Goal: Information Seeking & Learning: Learn about a topic

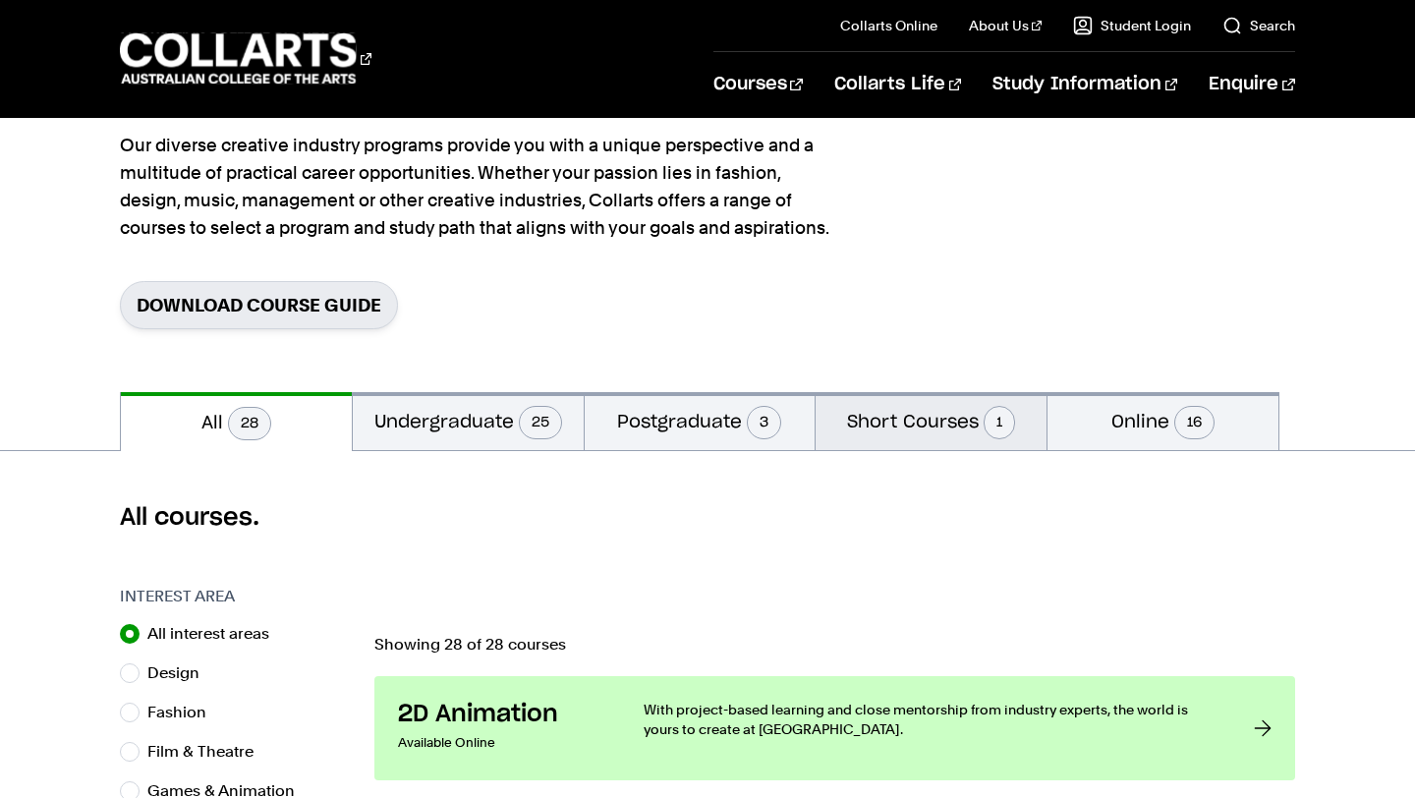
scroll to position [192, 0]
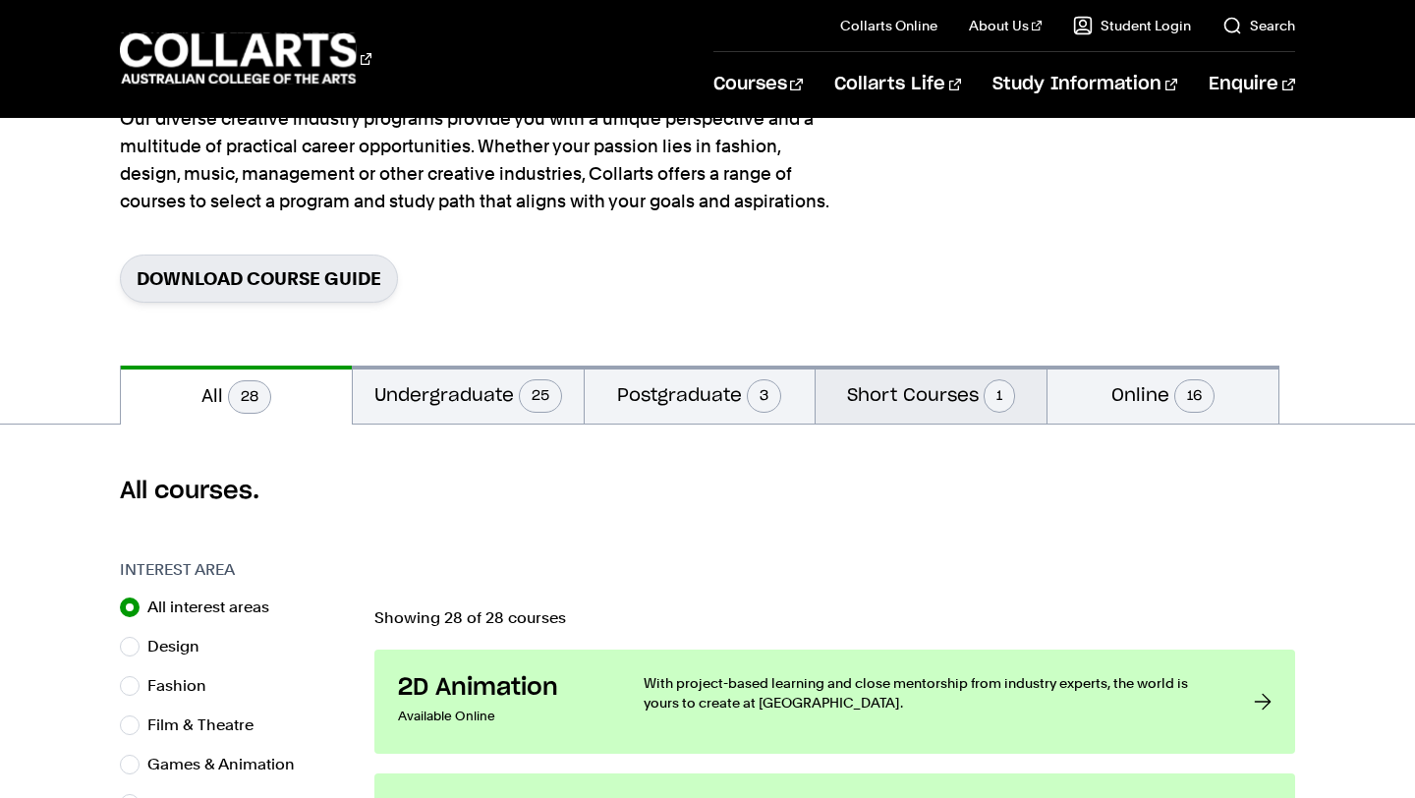
click at [967, 415] on button "Short Courses 1" at bounding box center [931, 395] width 231 height 58
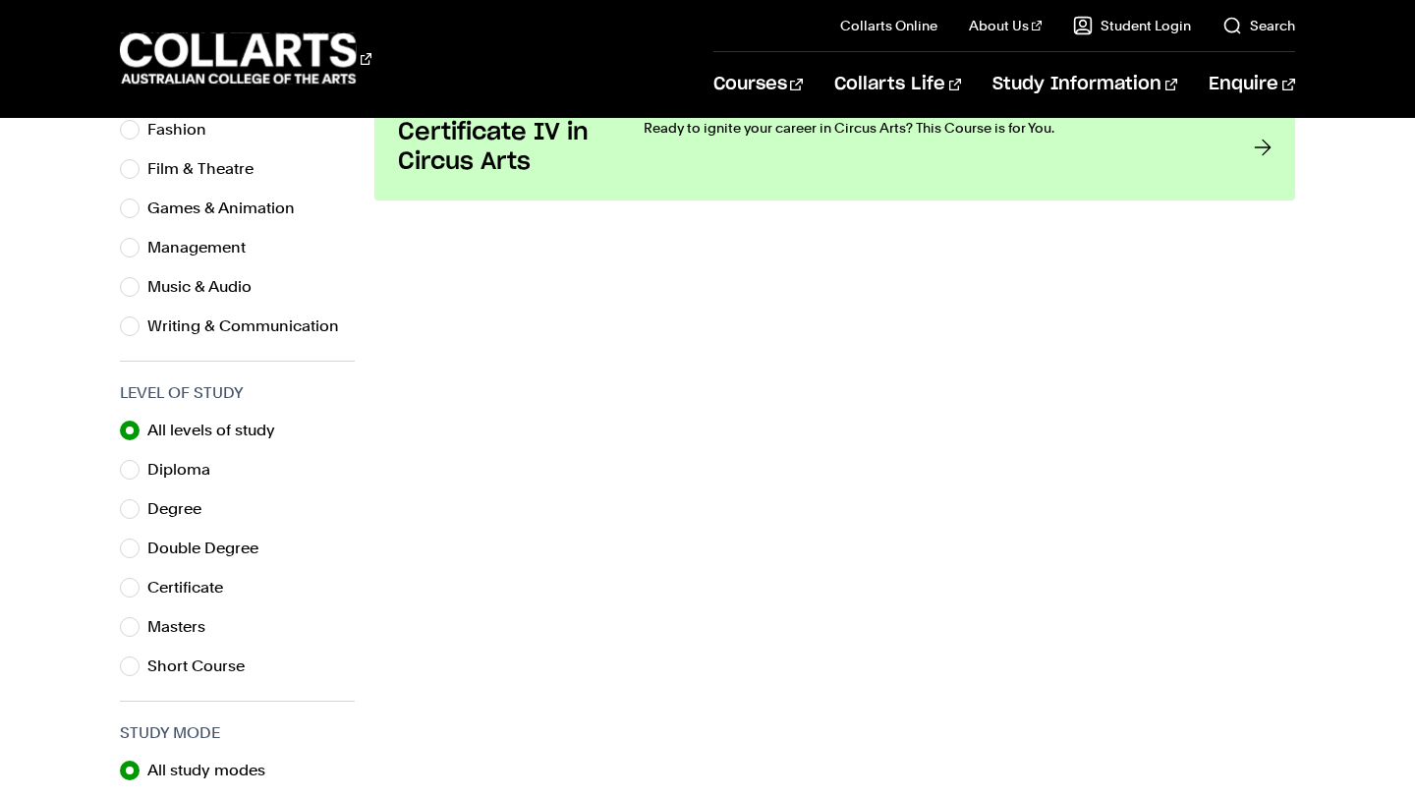
scroll to position [760, 0]
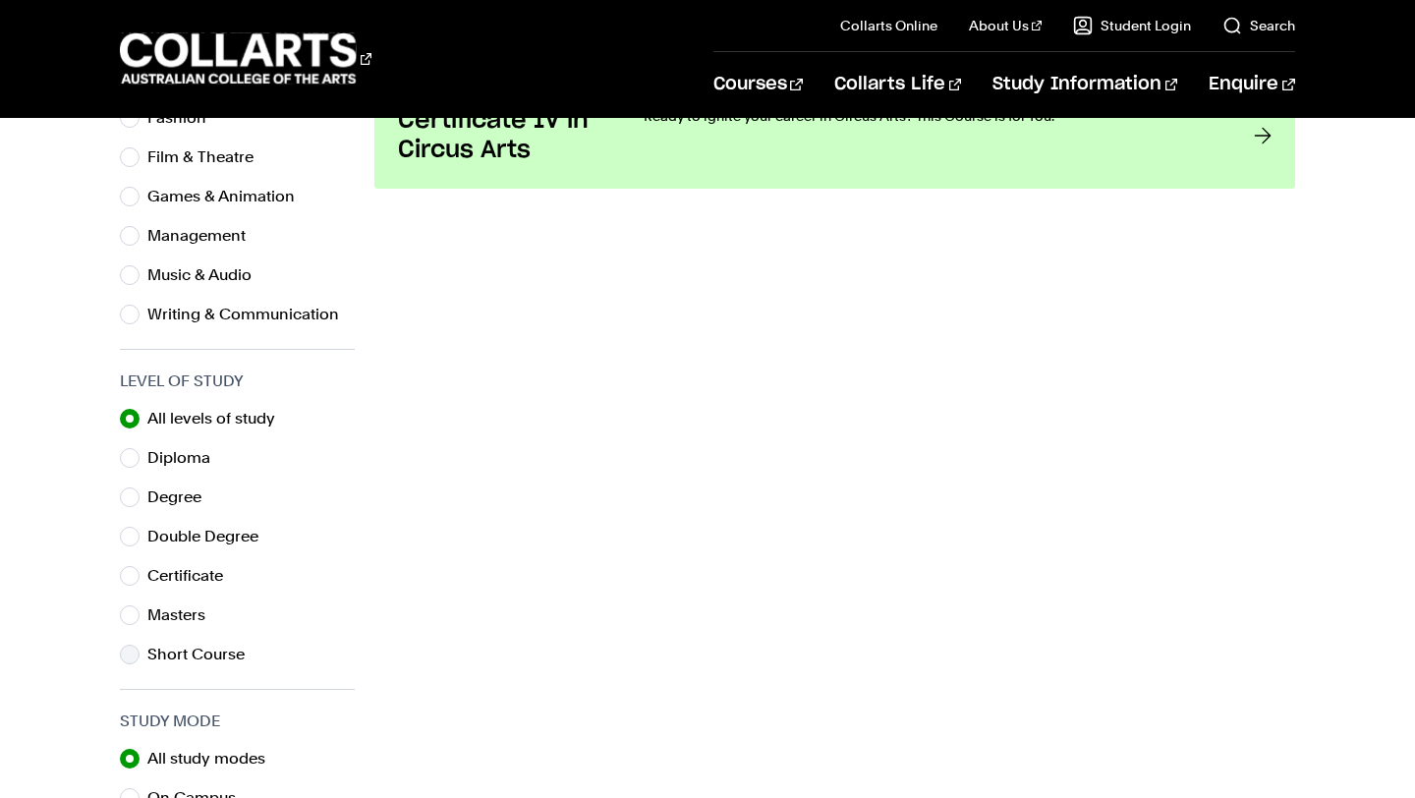
click at [188, 652] on label "Short Course" at bounding box center [203, 655] width 113 height 28
click at [140, 652] on input "Short Course" at bounding box center [130, 655] width 20 height 20
radio input "true"
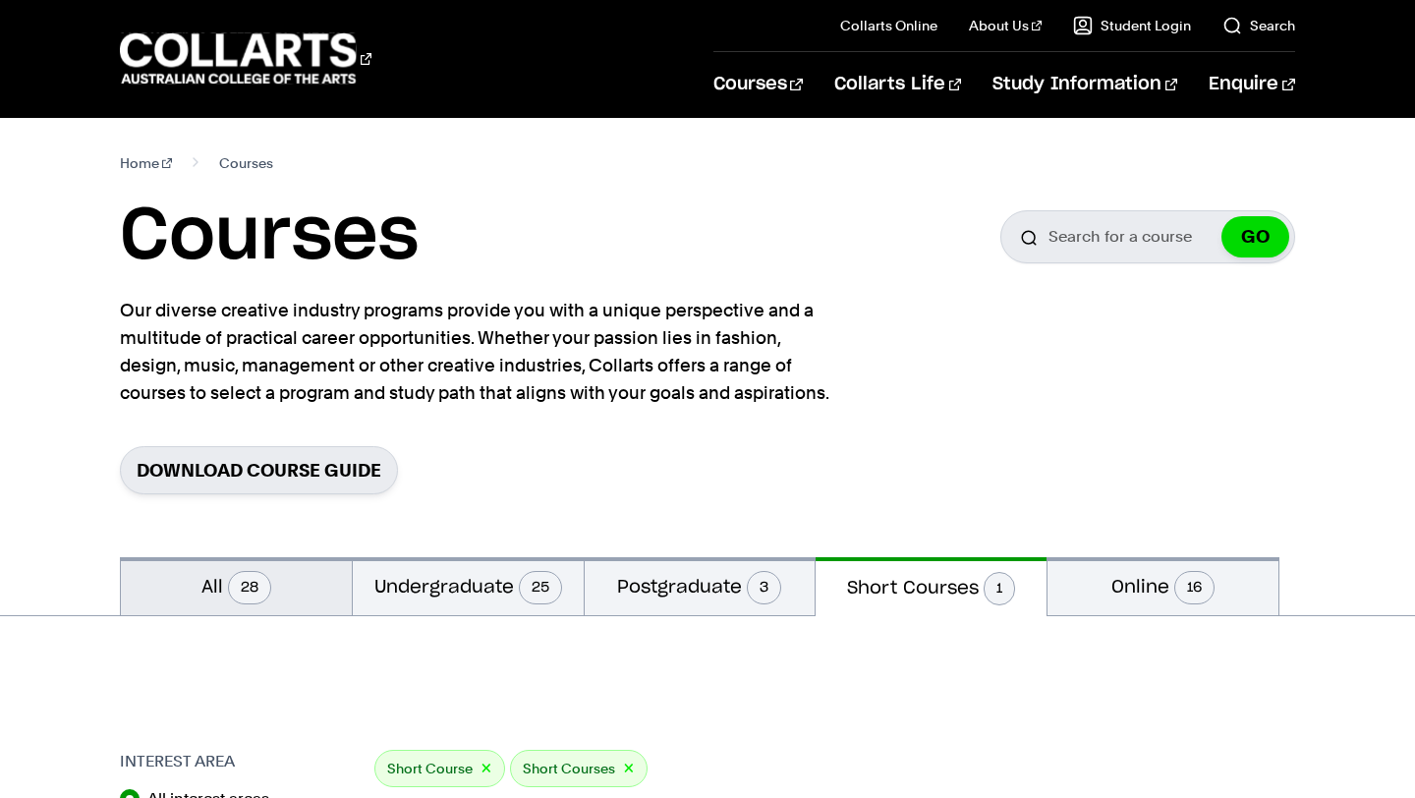
click at [247, 580] on span "28" at bounding box center [249, 587] width 43 height 33
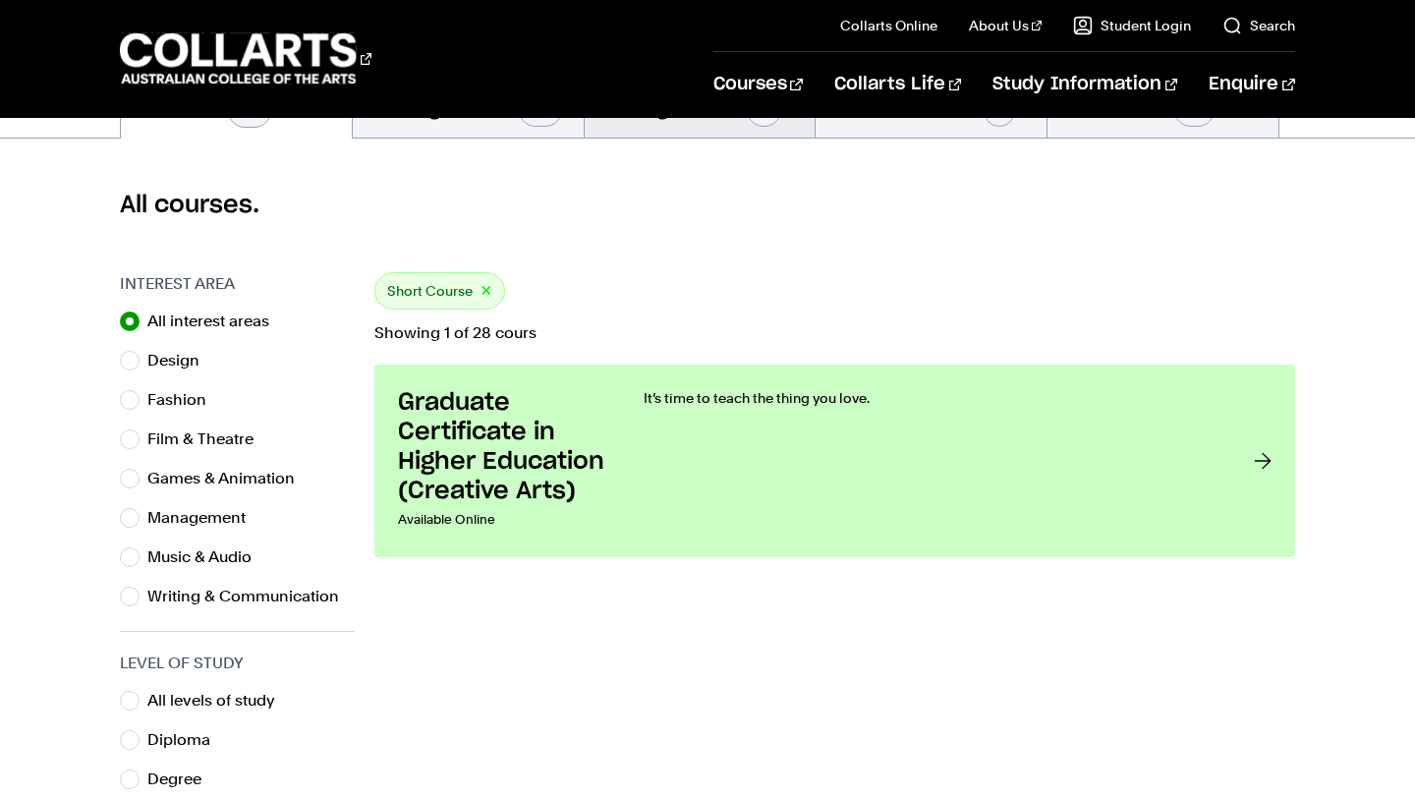
scroll to position [482, 0]
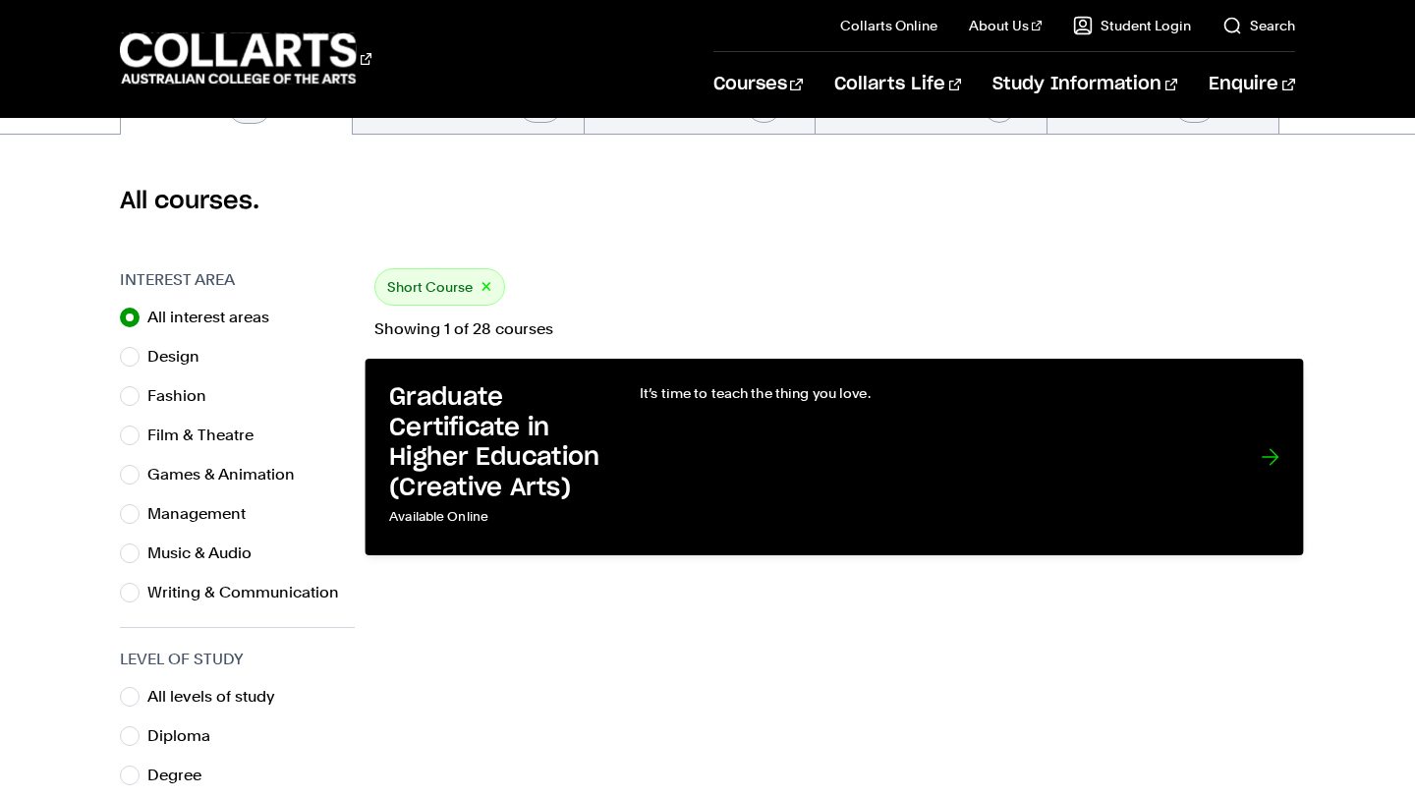
click at [827, 500] on div "It’s time to teach the thing you love." at bounding box center [932, 457] width 582 height 148
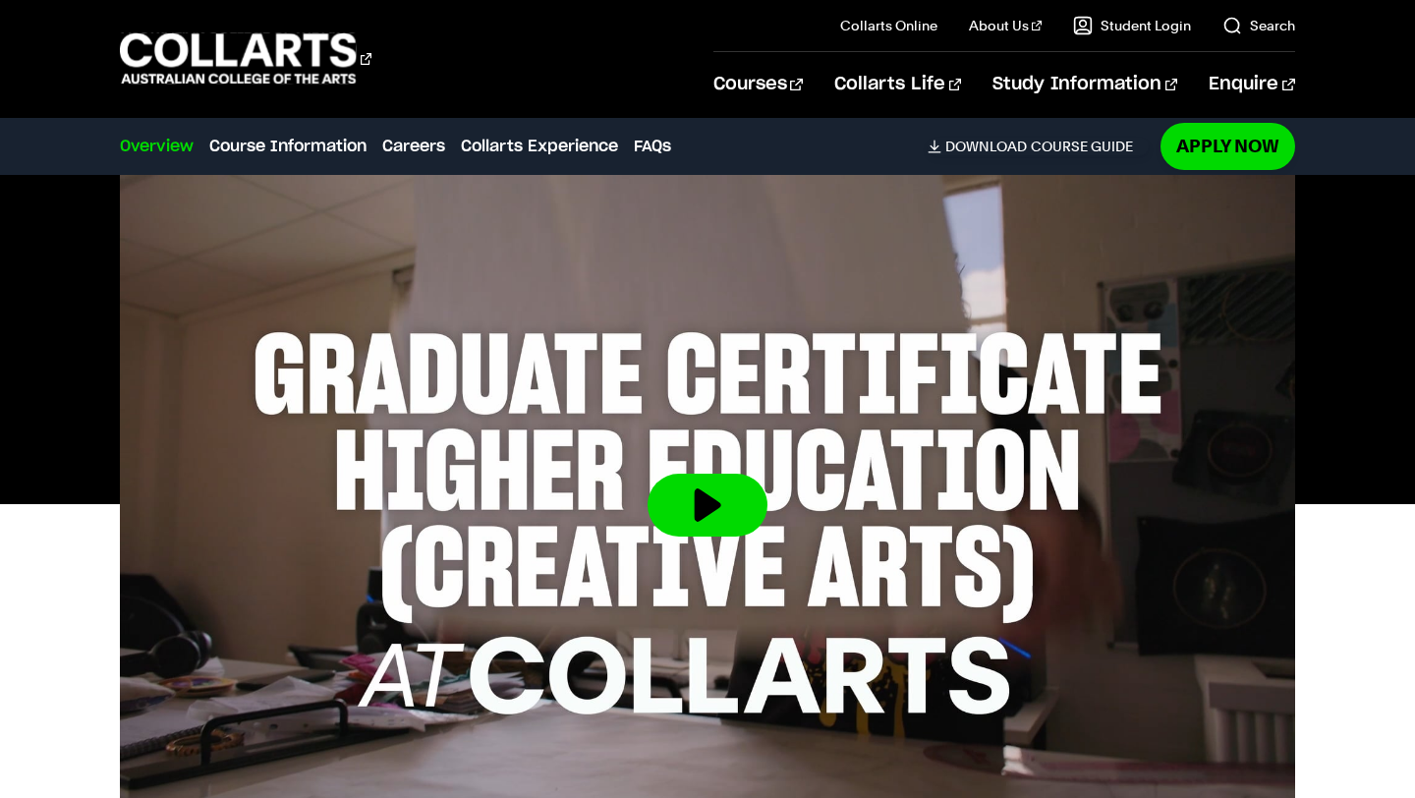
scroll to position [433, 0]
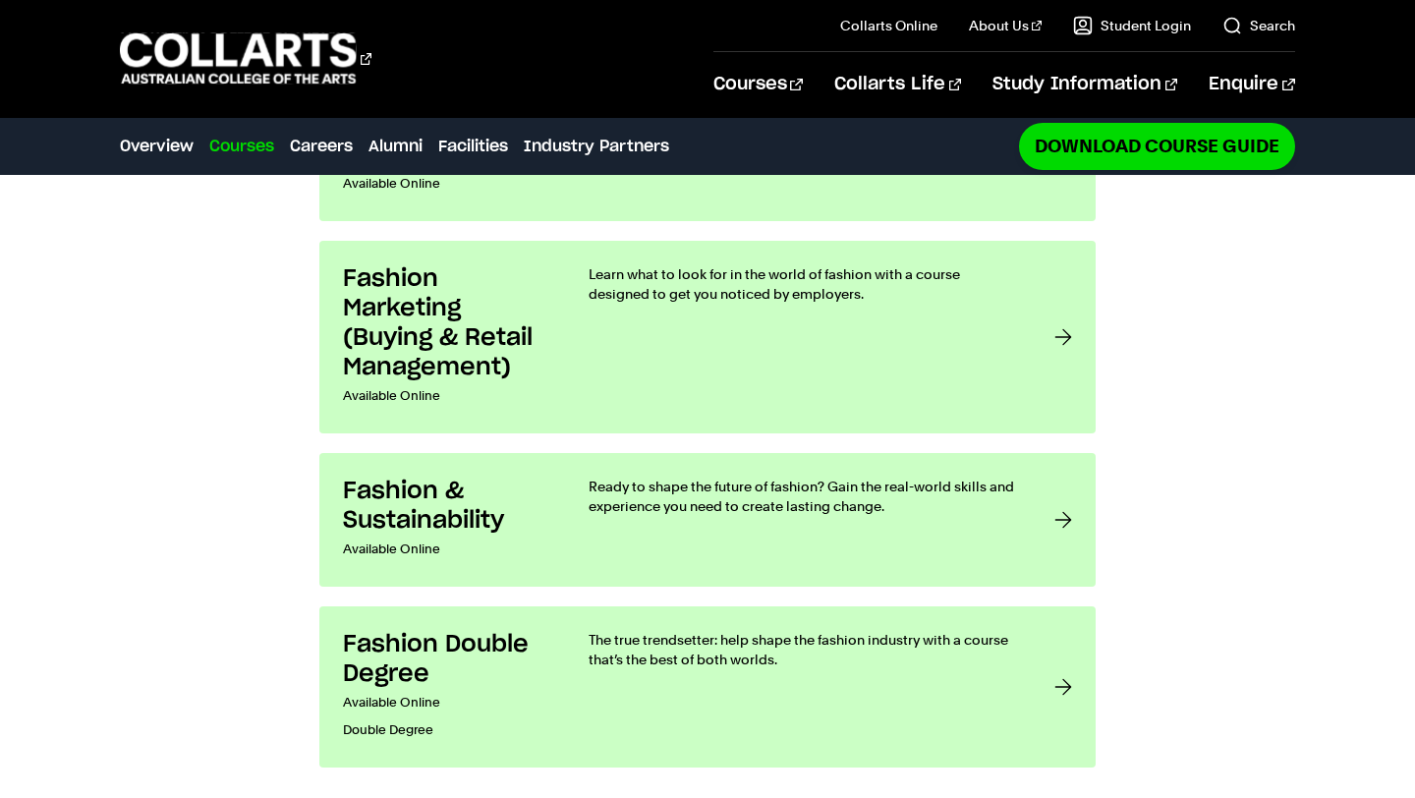
scroll to position [1740, 0]
